Goal: Task Accomplishment & Management: Complete application form

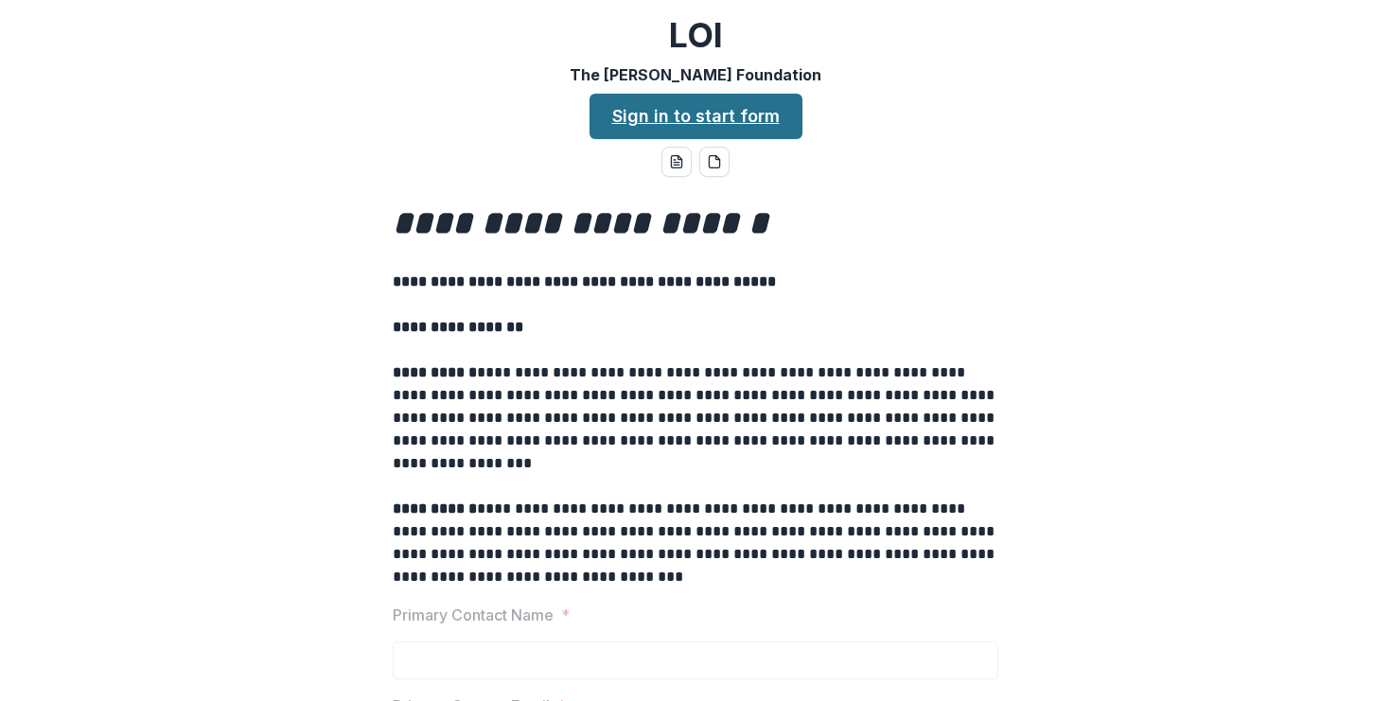
click at [613, 128] on link "Sign in to start form" at bounding box center [696, 116] width 213 height 45
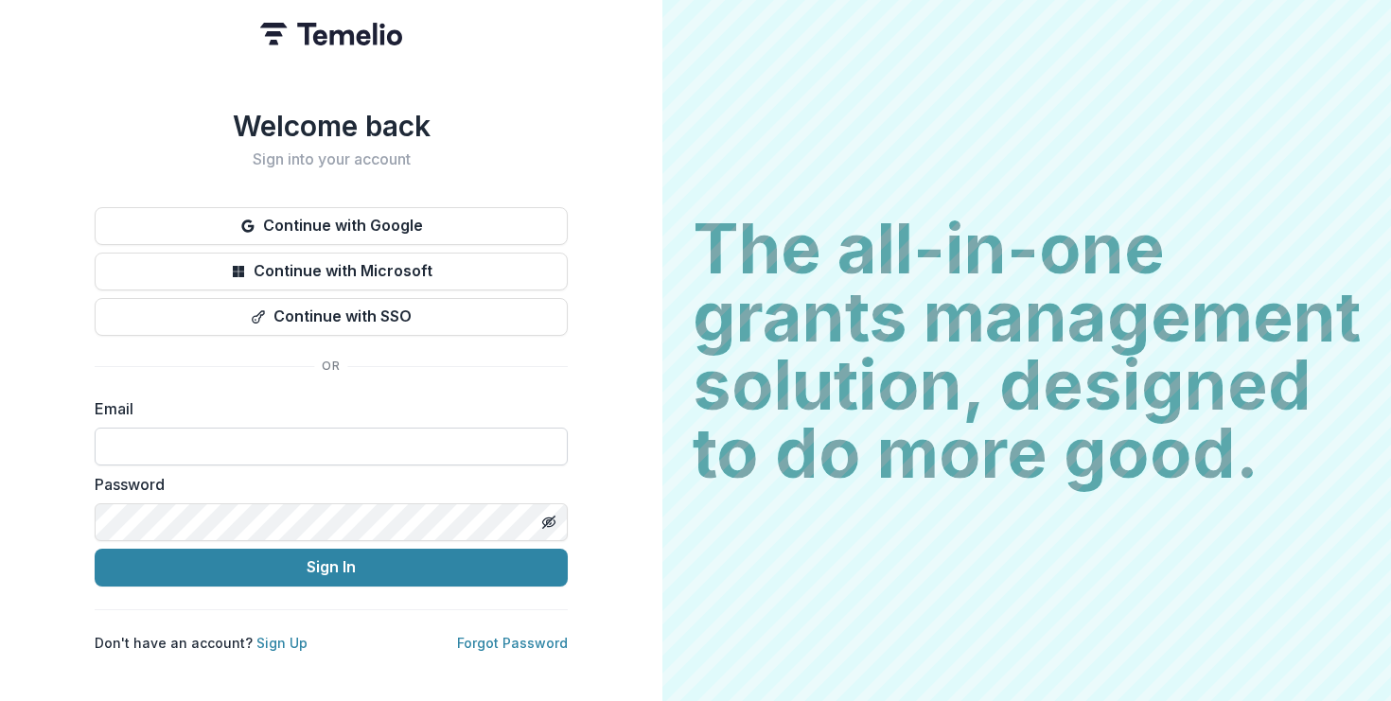
click at [323, 428] on input at bounding box center [331, 447] width 473 height 38
type input "**********"
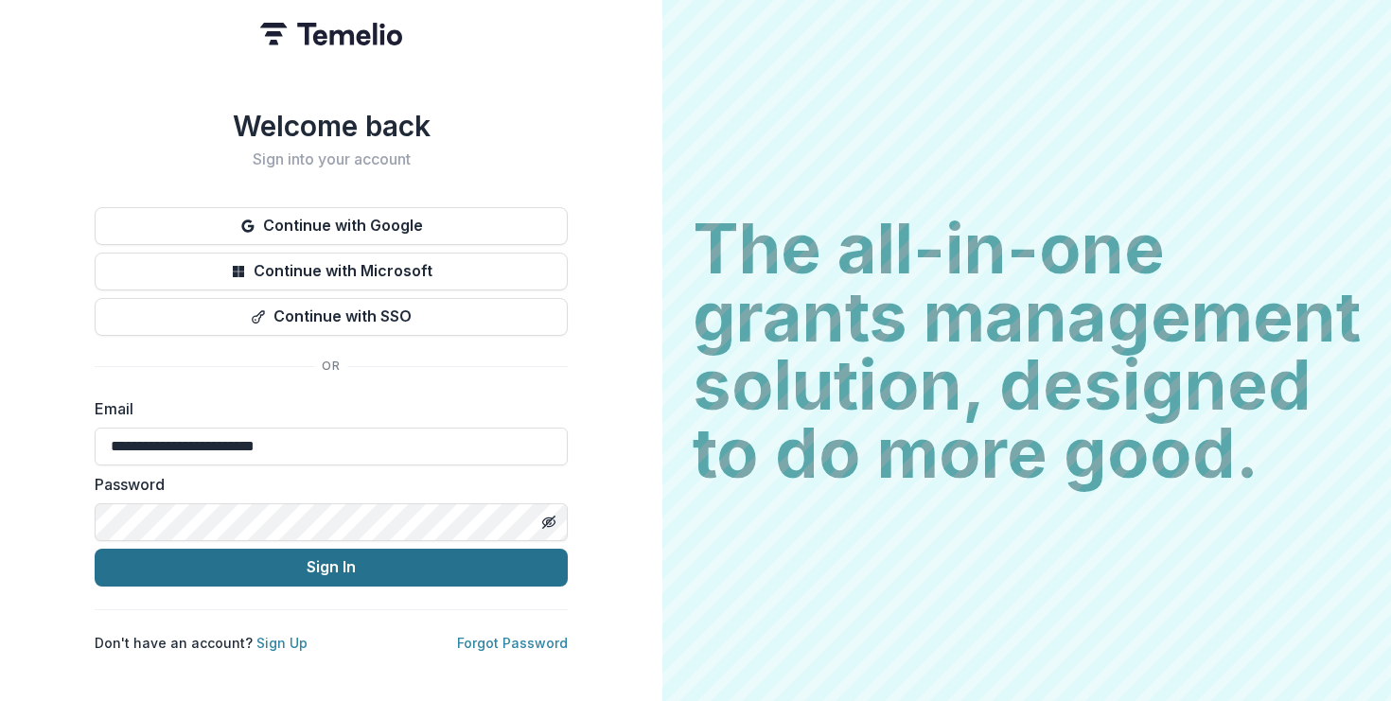
click at [296, 558] on button "Sign In" at bounding box center [331, 568] width 473 height 38
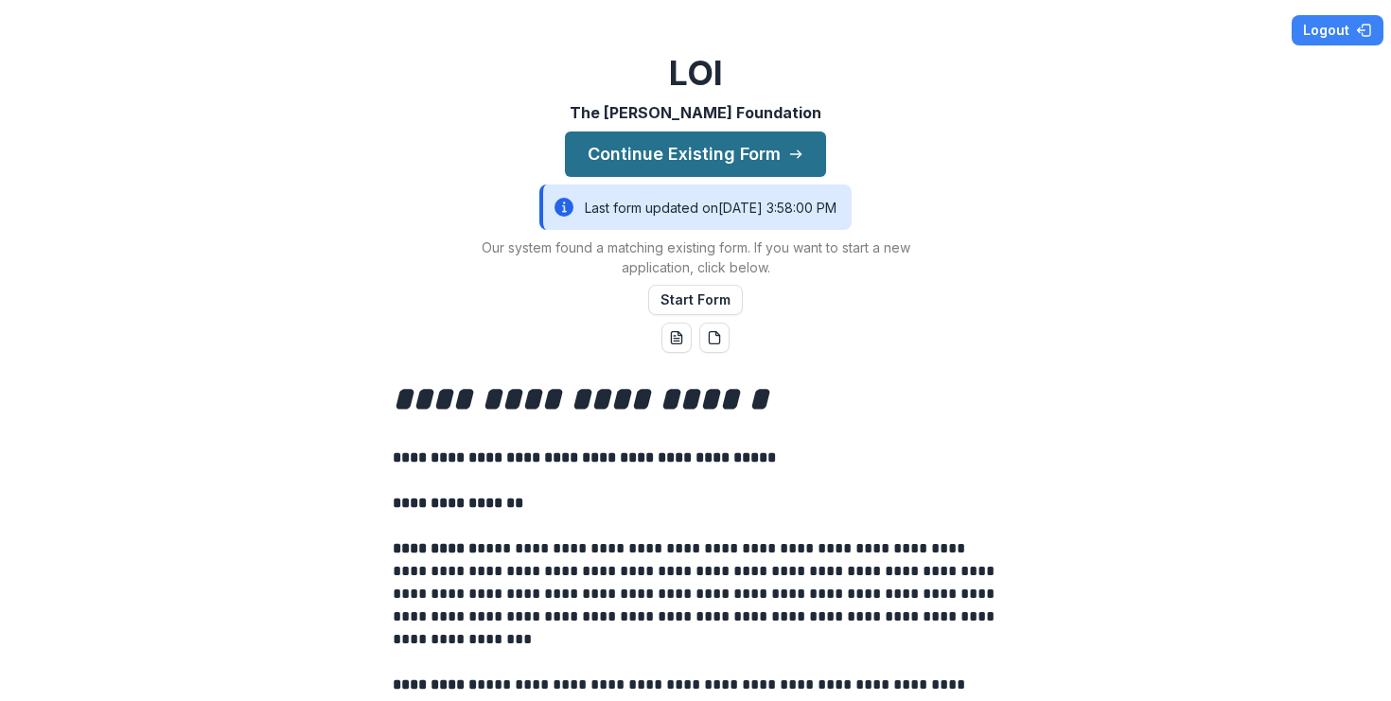
click at [692, 139] on button "Continue Existing Form" at bounding box center [695, 154] width 261 height 45
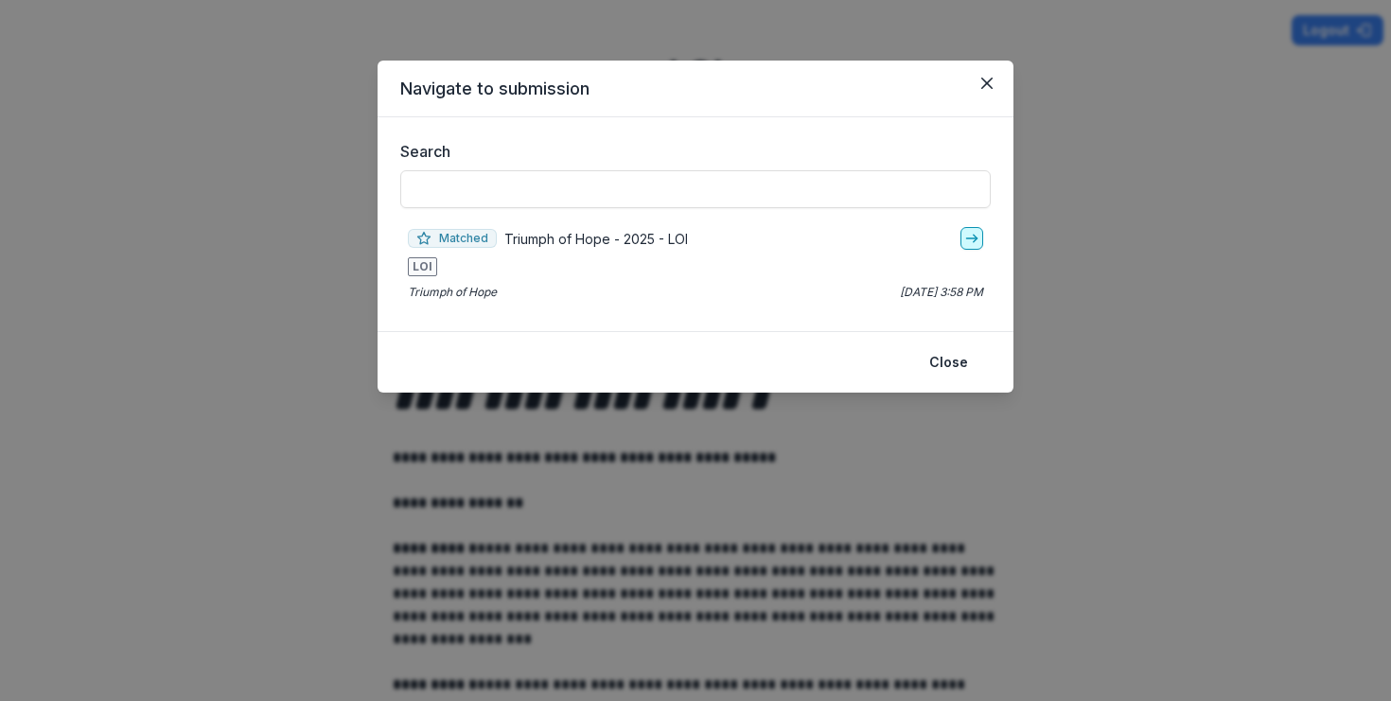
click at [963, 238] on link "go-to" at bounding box center [972, 238] width 23 height 23
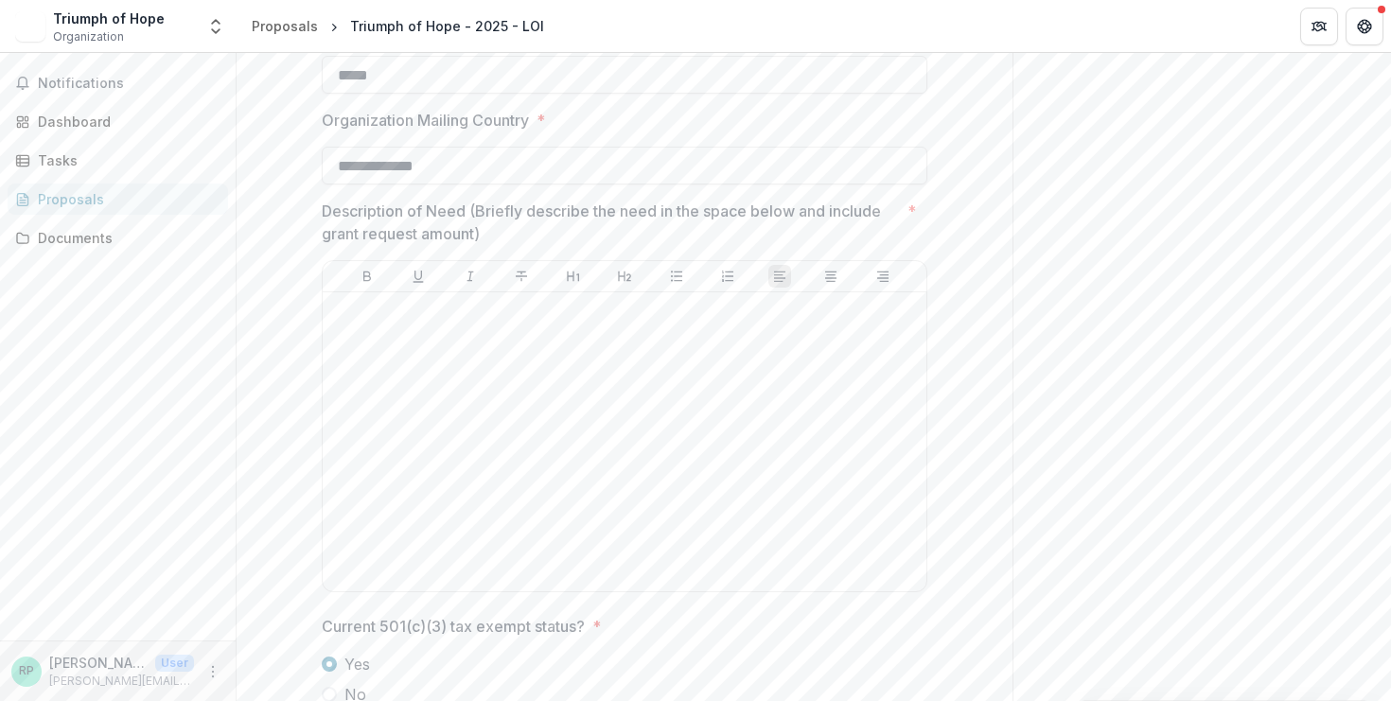
scroll to position [1446, 0]
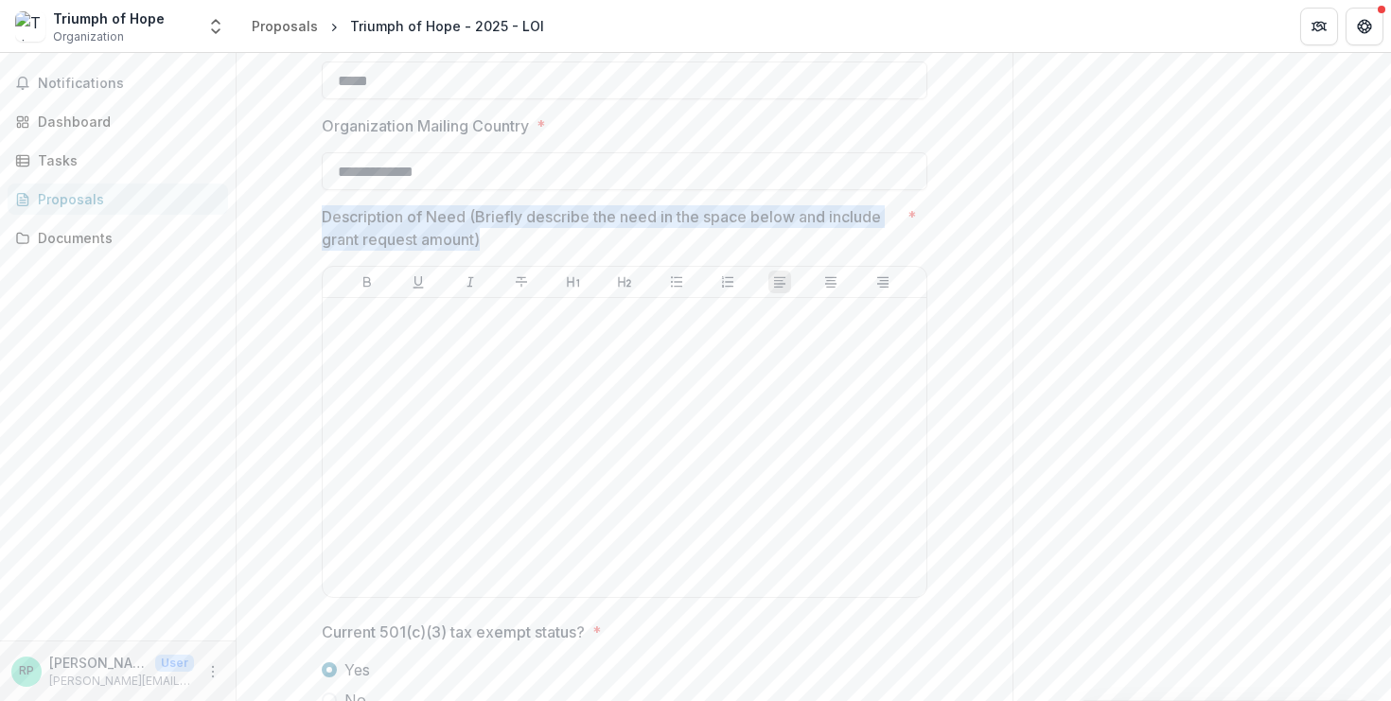
drag, startPoint x: 320, startPoint y: 216, endPoint x: 481, endPoint y: 237, distance: 162.2
click at [481, 237] on p "Description of Need (Briefly describe the need in the space below and include g…" at bounding box center [611, 227] width 578 height 45
drag, startPoint x: 319, startPoint y: 217, endPoint x: 484, endPoint y: 240, distance: 166.3
click at [484, 240] on p "Description of Need (Briefly describe the need in the space below and include g…" at bounding box center [611, 227] width 578 height 45
drag, startPoint x: 320, startPoint y: 218, endPoint x: 480, endPoint y: 242, distance: 161.8
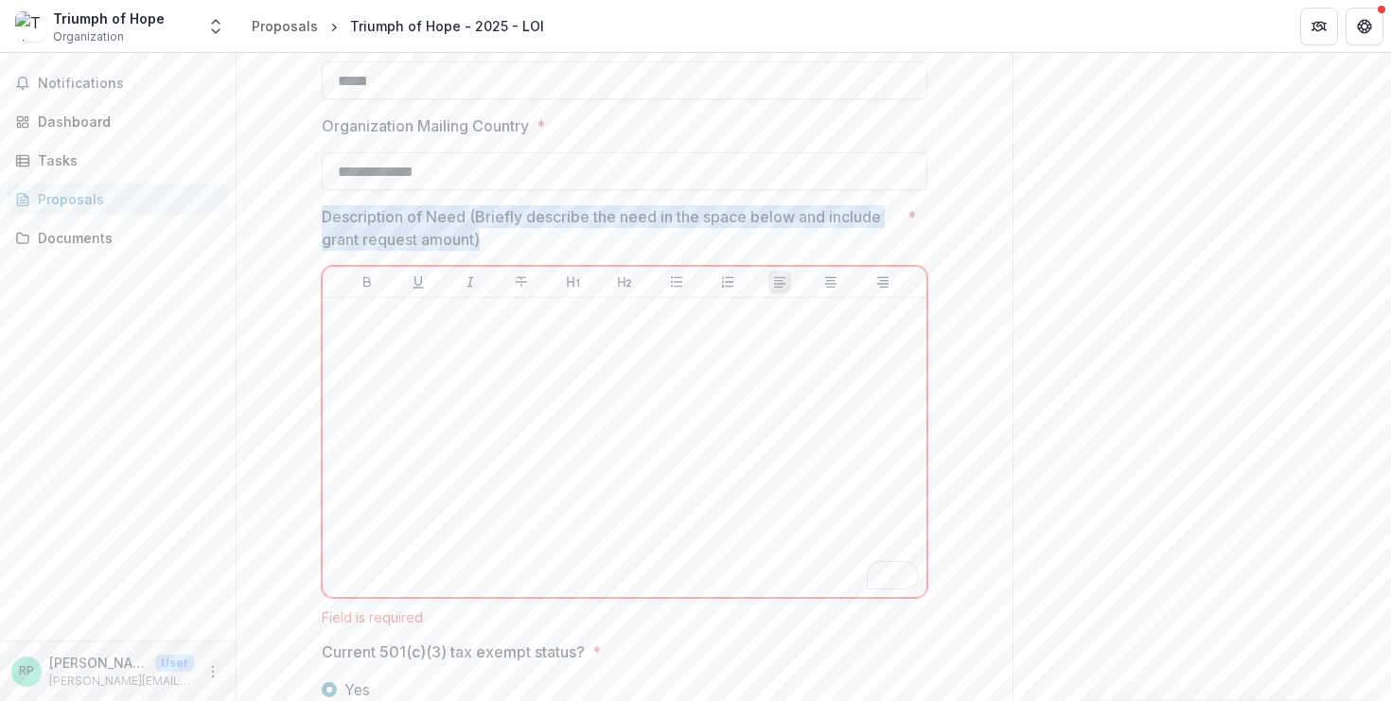
click at [480, 242] on p "Description of Need (Briefly describe the need in the space below and include g…" at bounding box center [611, 227] width 578 height 45
drag, startPoint x: 323, startPoint y: 216, endPoint x: 475, endPoint y: 236, distance: 153.6
click at [475, 236] on p "Description of Need (Briefly describe the need in the space below and include g…" at bounding box center [611, 227] width 578 height 45
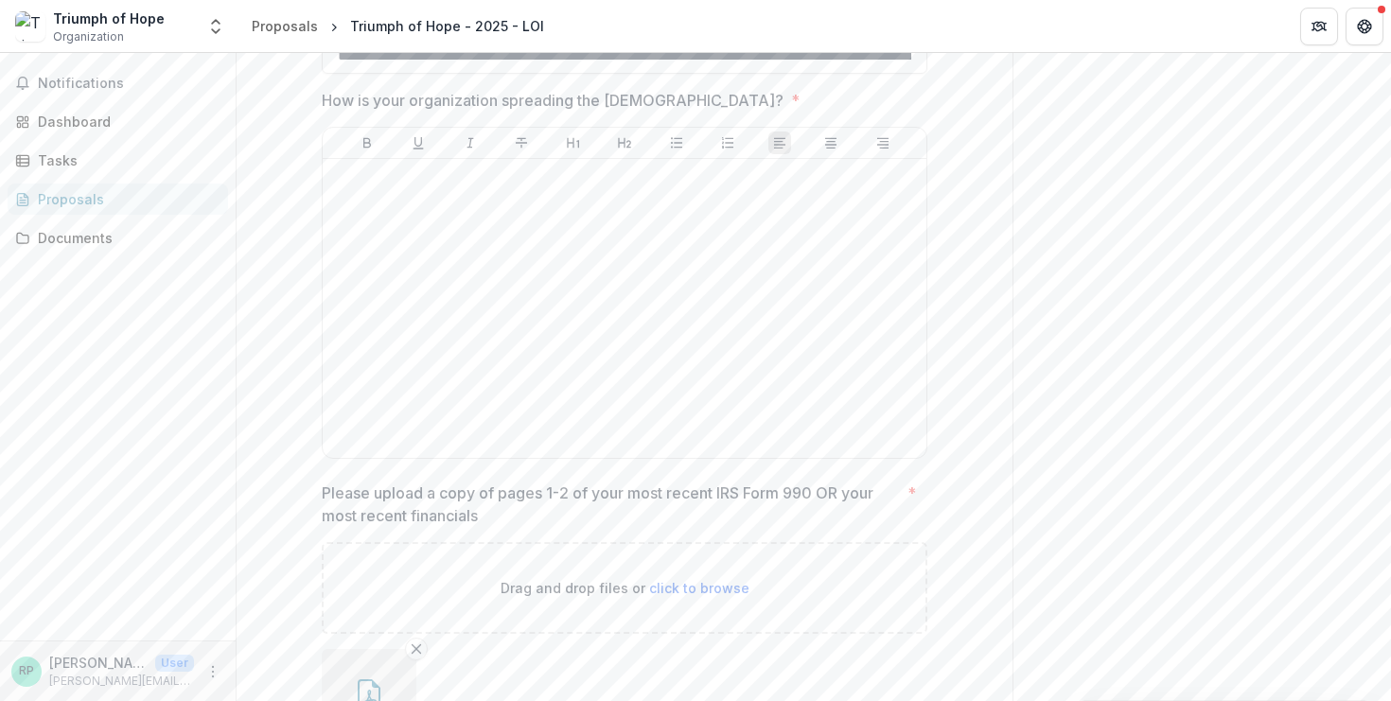
scroll to position [3382, 0]
